Goal: Transaction & Acquisition: Purchase product/service

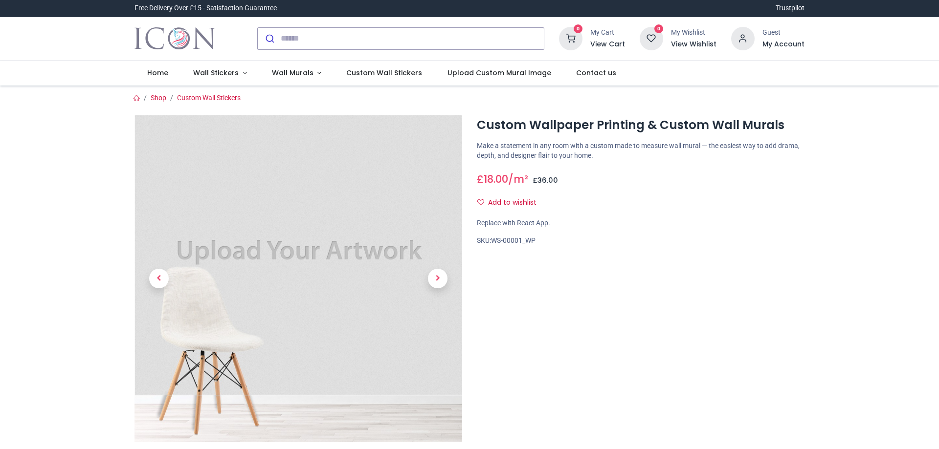
click at [360, 235] on img at bounding box center [298, 279] width 328 height 328
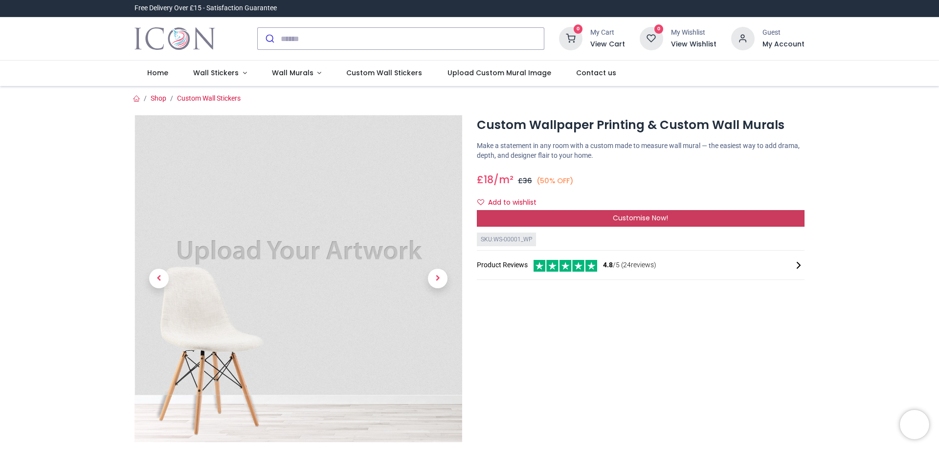
click at [630, 219] on span "Customise Now!" at bounding box center [639, 218] width 55 height 10
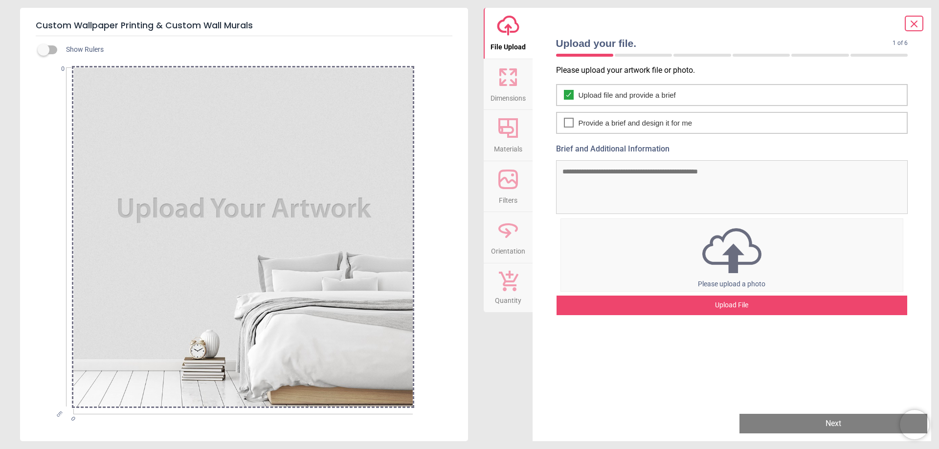
click at [512, 43] on span "File Upload" at bounding box center [507, 45] width 35 height 15
click at [514, 87] on icon at bounding box center [507, 77] width 23 height 23
click at [730, 306] on div "Upload File" at bounding box center [731, 306] width 351 height 20
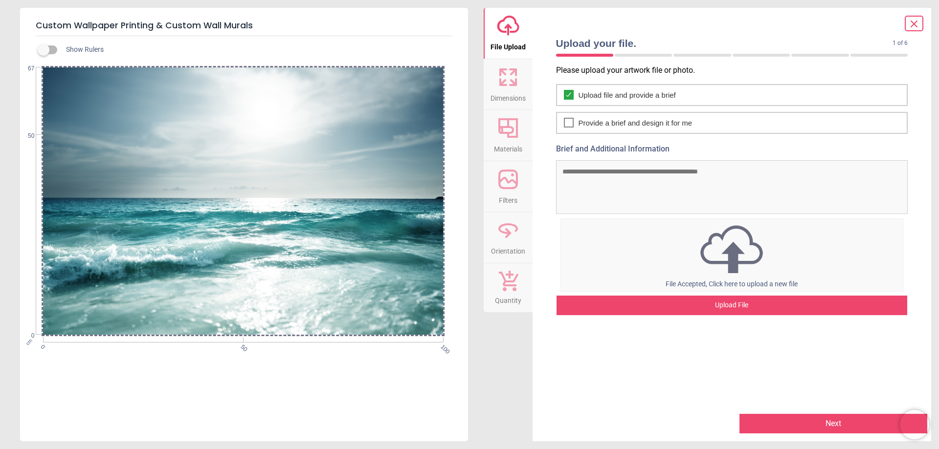
click at [508, 84] on icon at bounding box center [507, 77] width 23 height 23
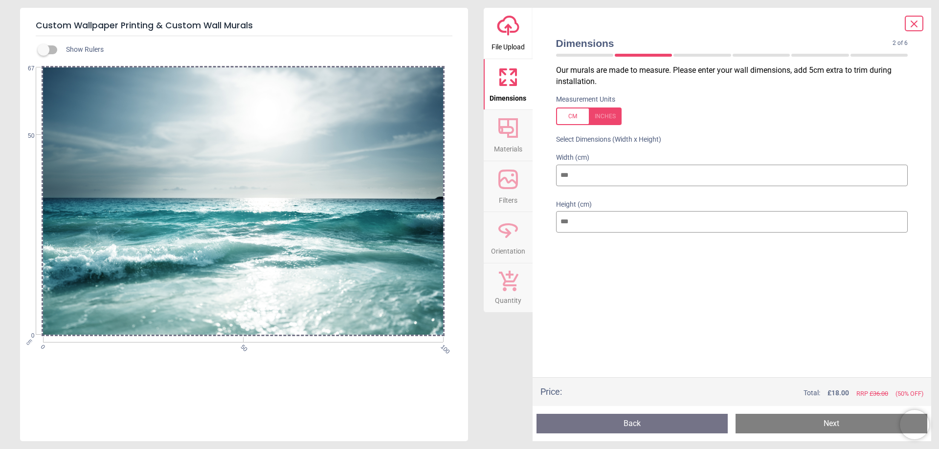
drag, startPoint x: 571, startPoint y: 173, endPoint x: 529, endPoint y: 162, distance: 43.5
click at [529, 162] on div "upload-cloud-line File Upload Dimensions Crop Materials Filters Orientation Qua…" at bounding box center [707, 225] width 448 height 434
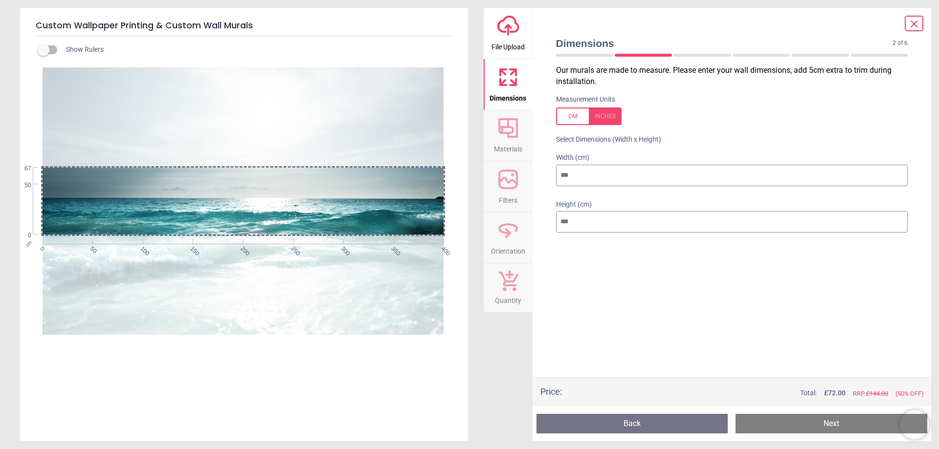
type input "***"
drag, startPoint x: 576, startPoint y: 224, endPoint x: 525, endPoint y: 225, distance: 50.9
click at [525, 225] on div "upload-cloud-line File Upload Dimensions Crop Materials Filters Orientation Qua…" at bounding box center [707, 225] width 448 height 434
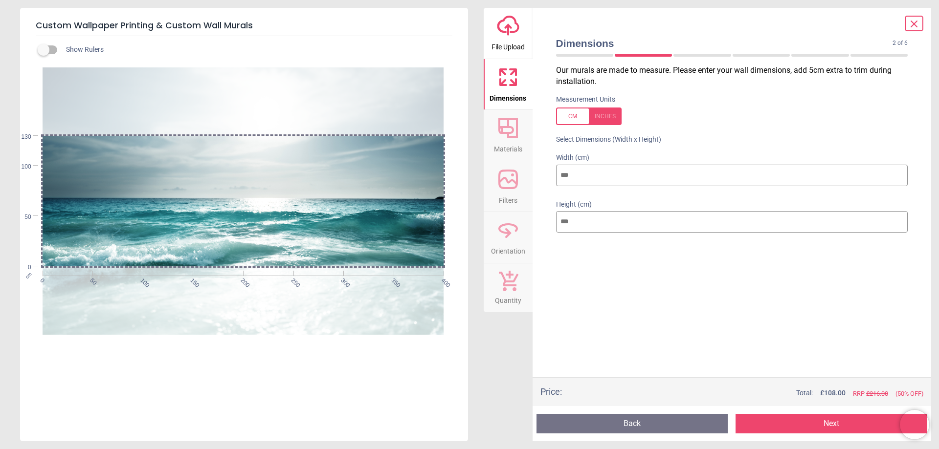
type input "***"
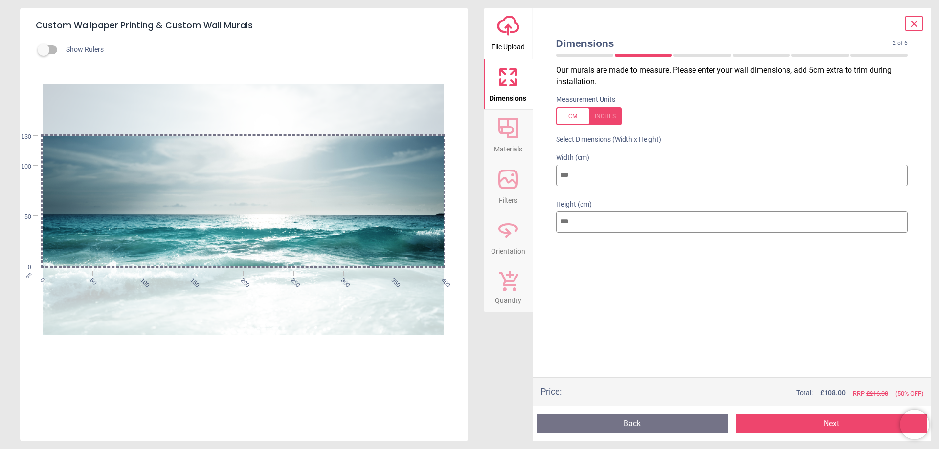
drag, startPoint x: 275, startPoint y: 228, endPoint x: 259, endPoint y: 245, distance: 23.2
click at [259, 245] on div at bounding box center [243, 218] width 401 height 268
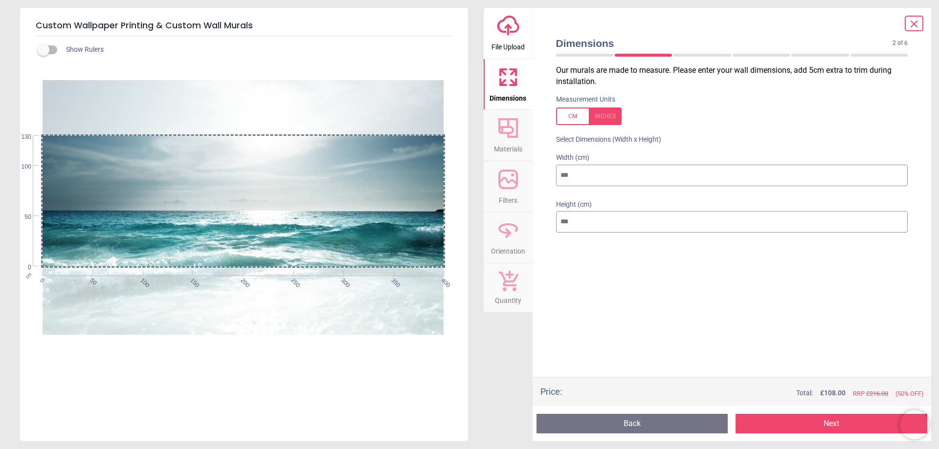
drag, startPoint x: 283, startPoint y: 248, endPoint x: 276, endPoint y: 244, distance: 8.3
click at [276, 244] on div at bounding box center [243, 214] width 401 height 268
drag, startPoint x: 915, startPoint y: 23, endPoint x: 758, endPoint y: 281, distance: 301.4
click at [758, 281] on div "upload-cloud-line File Upload Dimensions Crop Materials Filters Orientation Qua…" at bounding box center [707, 225] width 448 height 434
click at [512, 140] on span "Materials" at bounding box center [508, 147] width 28 height 15
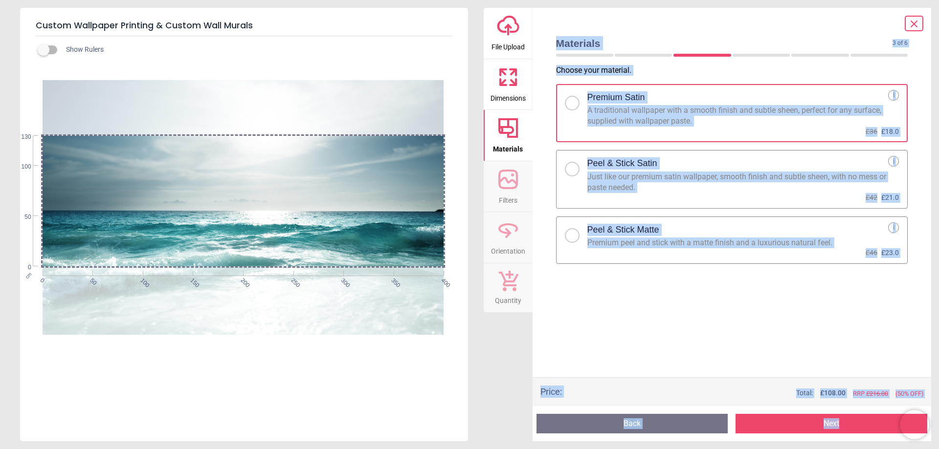
click at [507, 184] on icon at bounding box center [507, 179] width 23 height 23
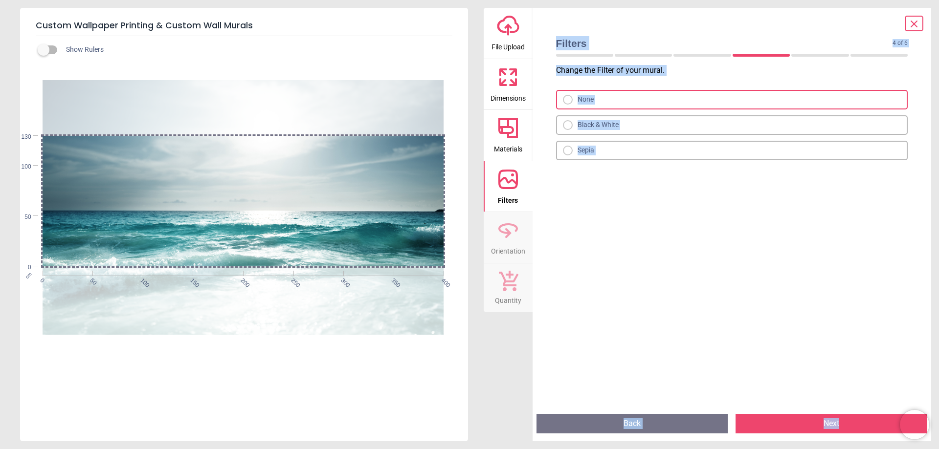
click at [505, 131] on icon at bounding box center [507, 127] width 23 height 23
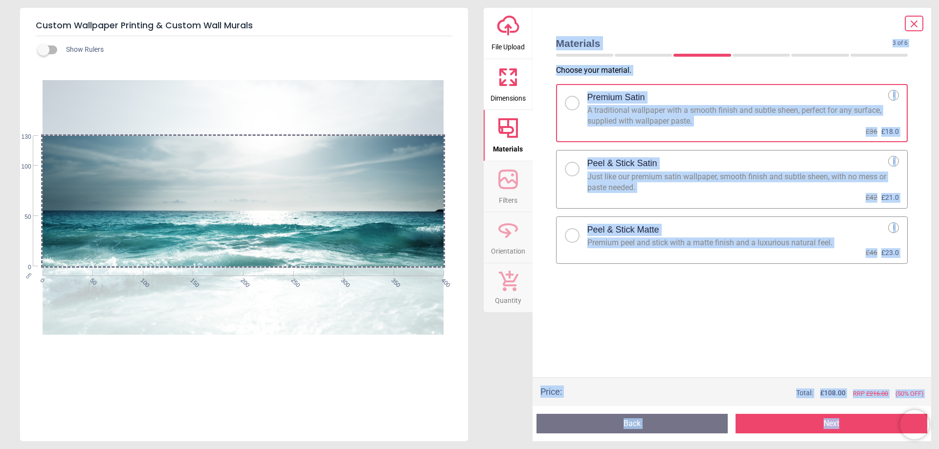
click at [508, 187] on icon at bounding box center [508, 180] width 18 height 18
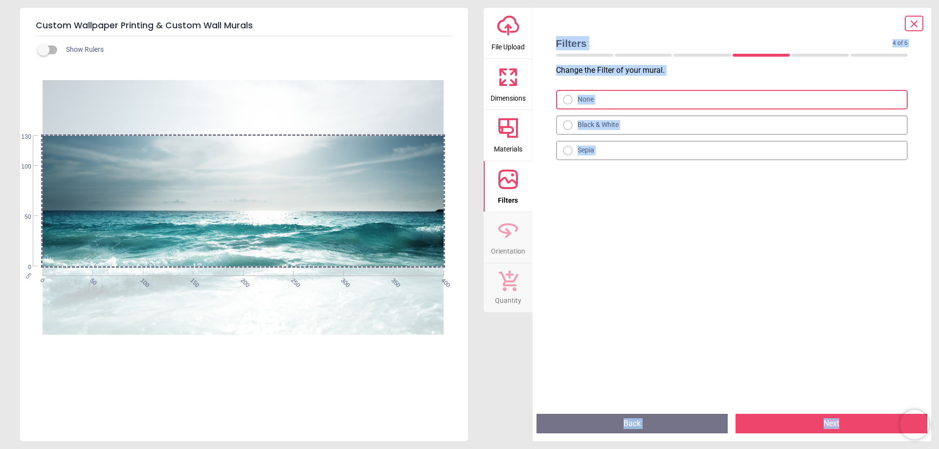
click at [512, 243] on span "Orientation" at bounding box center [508, 249] width 34 height 15
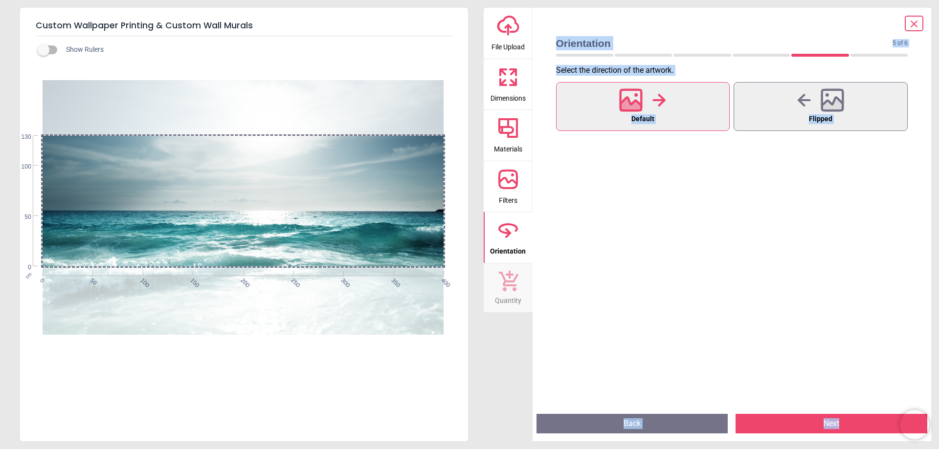
click at [511, 293] on span "Quantity" at bounding box center [508, 298] width 26 height 15
